Goal: Task Accomplishment & Management: Use online tool/utility

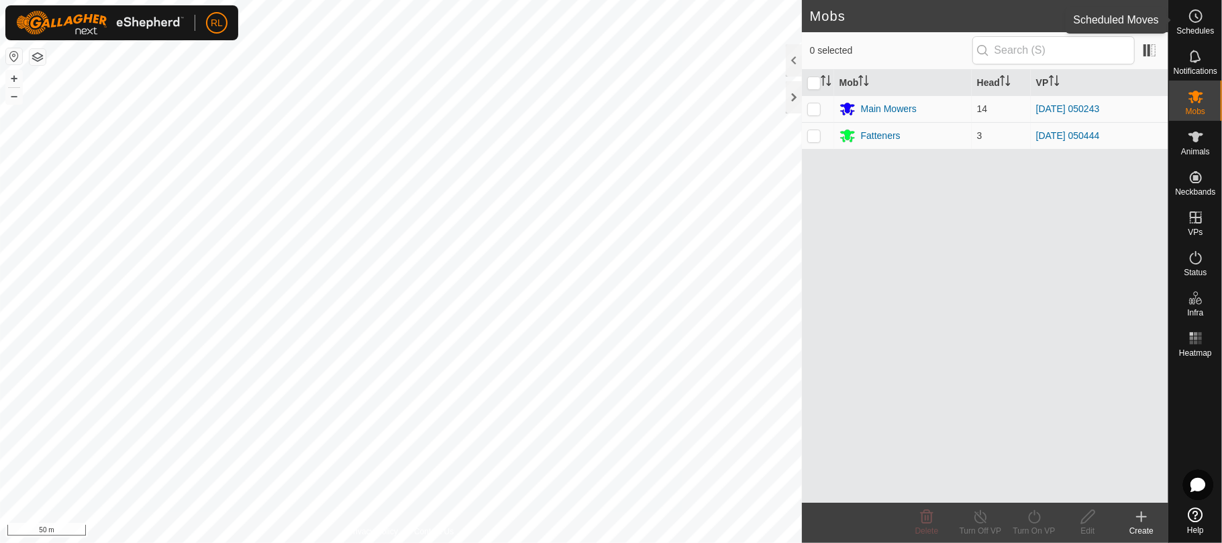
click at [1208, 17] on div "Schedules" at bounding box center [1195, 20] width 53 height 40
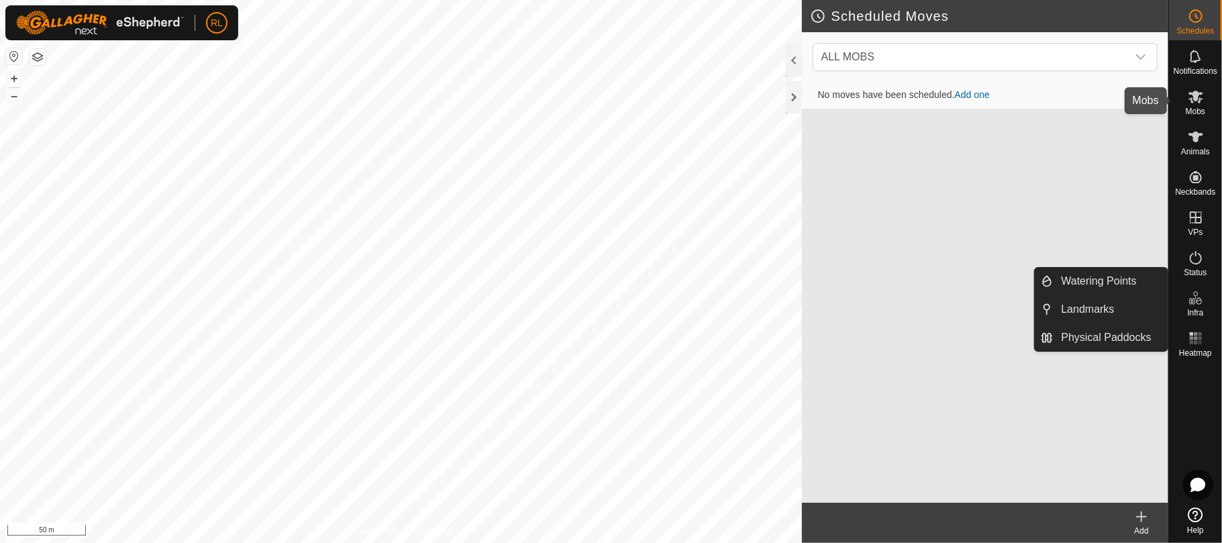
click at [1193, 95] on icon at bounding box center [1196, 97] width 16 height 16
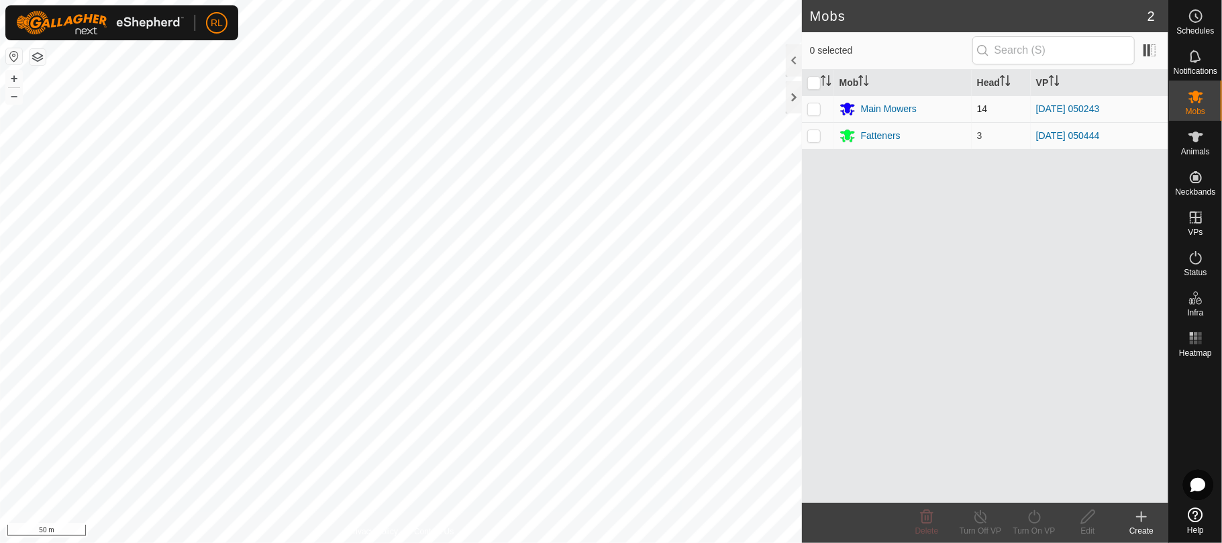
click at [816, 113] on p-checkbox at bounding box center [813, 108] width 13 height 11
checkbox input "true"
click at [1029, 517] on icon at bounding box center [1034, 516] width 12 height 13
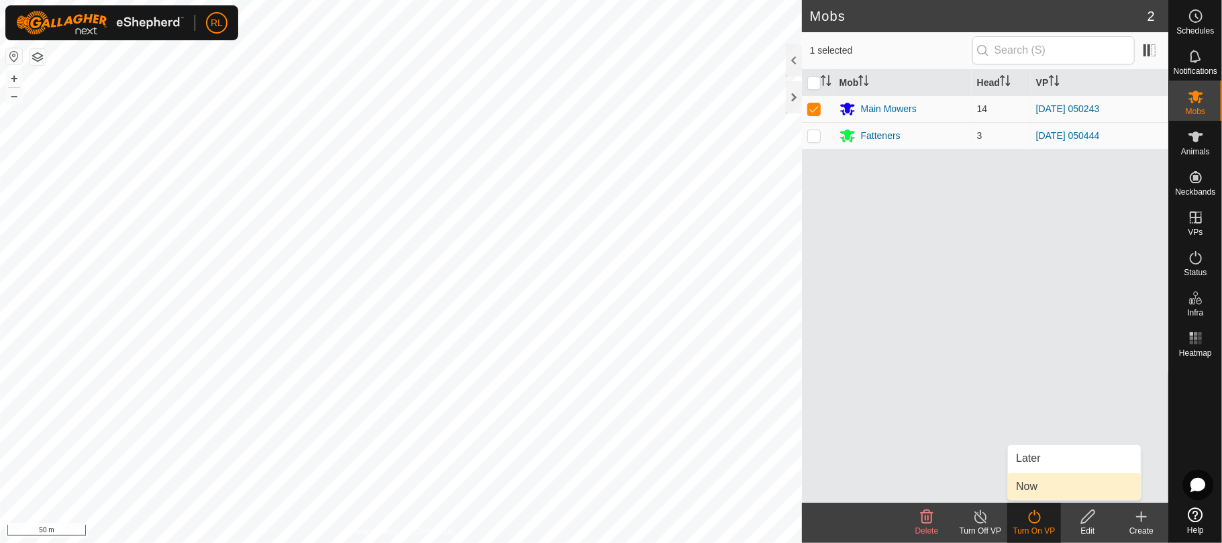
click at [1028, 493] on link "Now" at bounding box center [1074, 486] width 133 height 27
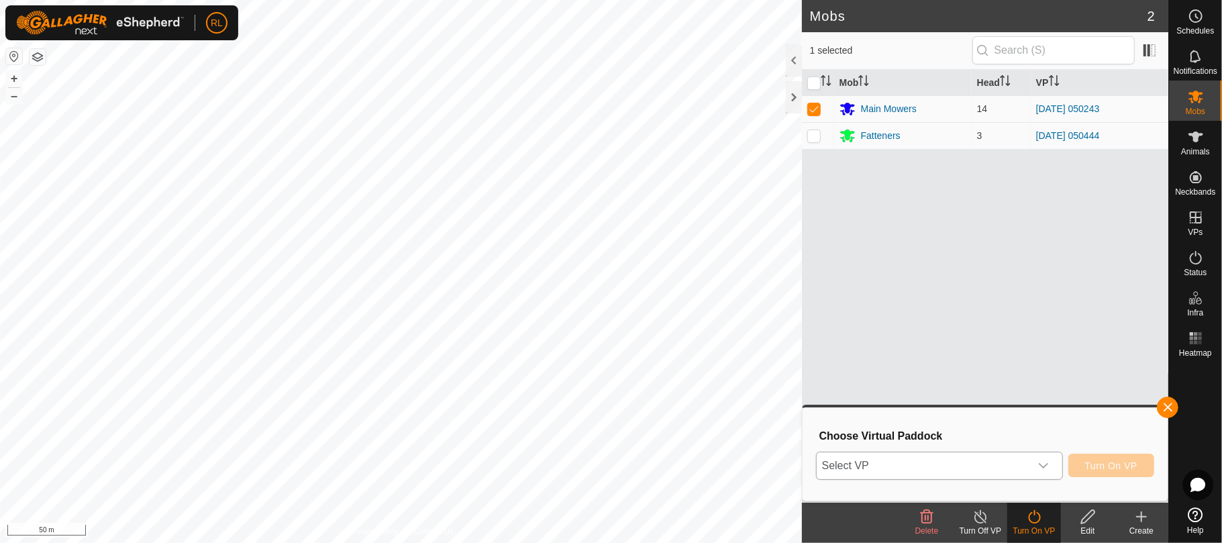
click at [1045, 470] on icon "dropdown trigger" at bounding box center [1043, 465] width 11 height 11
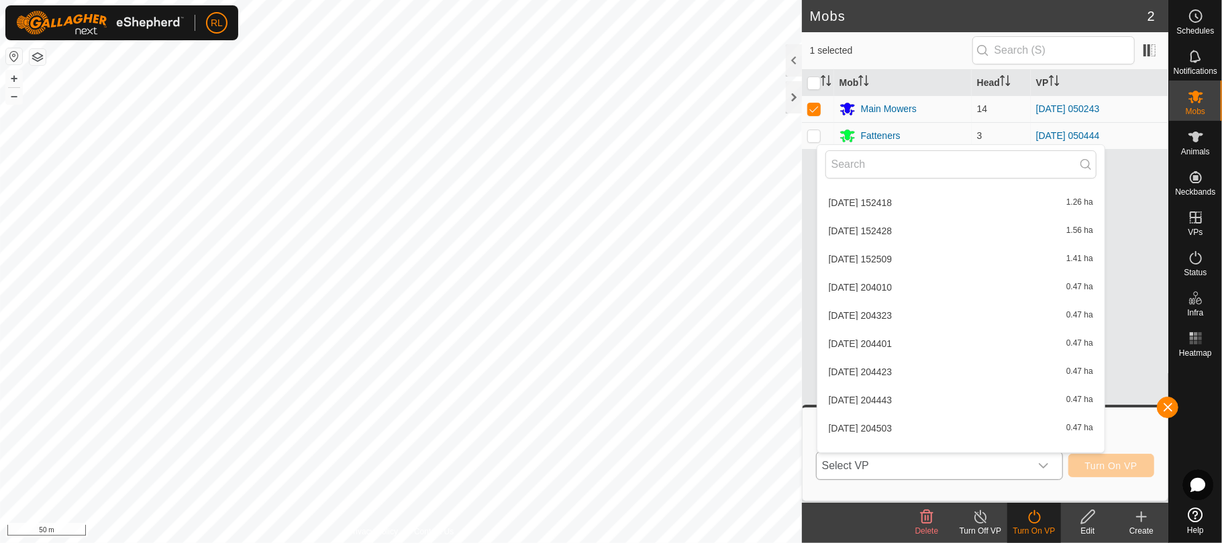
scroll to position [2480, 0]
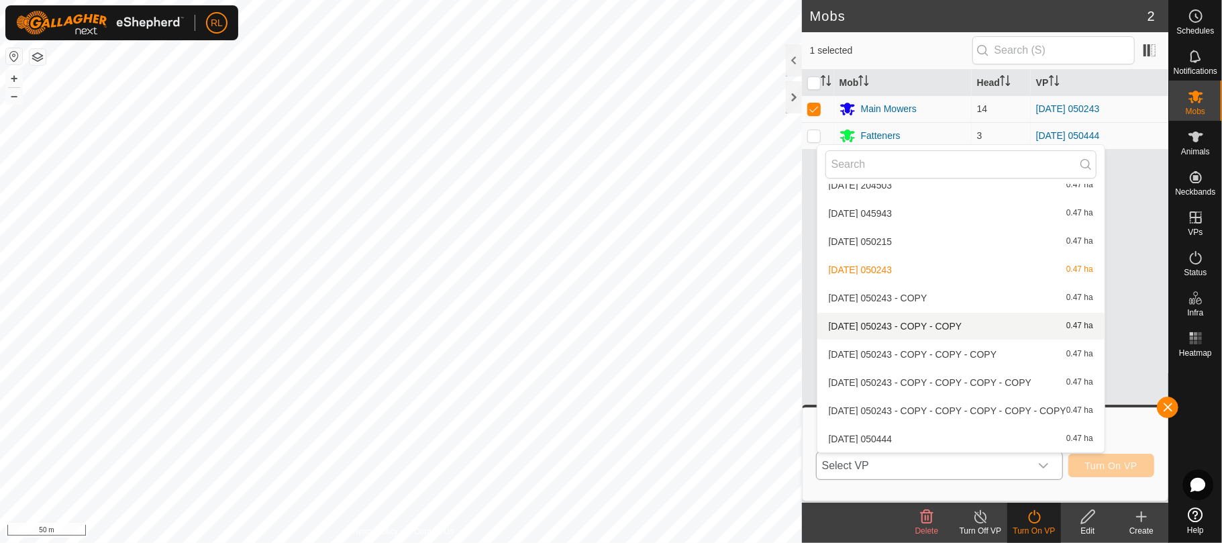
click at [925, 322] on li "[DATE] 050243 - COPY - COPY 0.47 ha" at bounding box center [960, 326] width 287 height 27
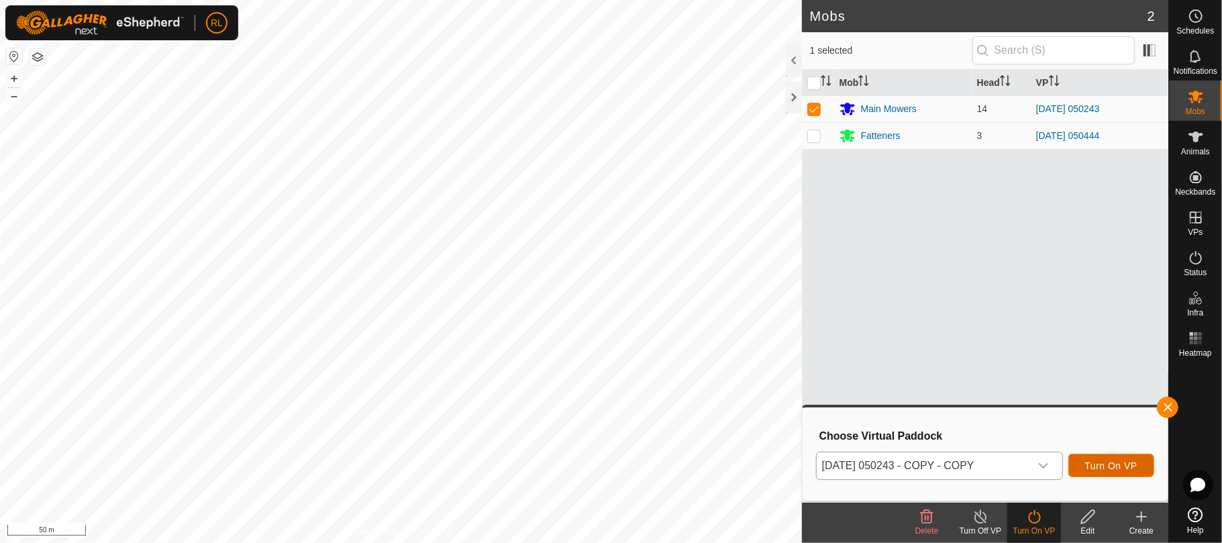
click at [1107, 462] on span "Turn On VP" at bounding box center [1111, 465] width 52 height 11
